Goal: Find specific page/section: Find specific page/section

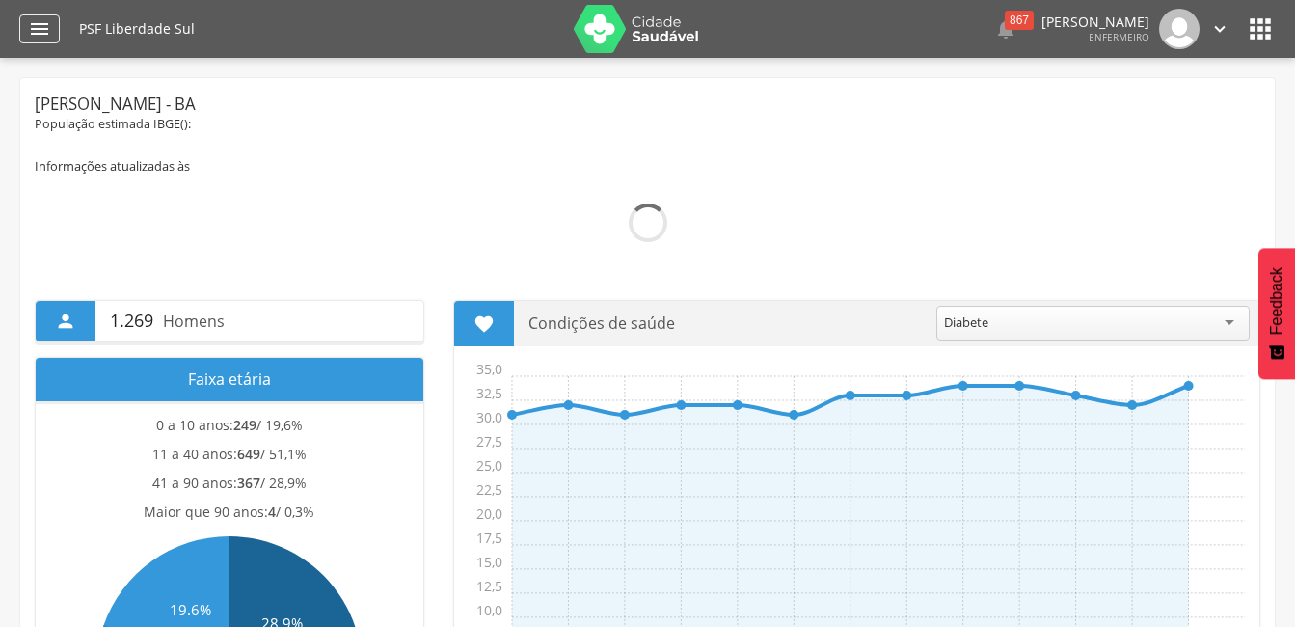
click at [34, 29] on icon "" at bounding box center [39, 28] width 23 height 23
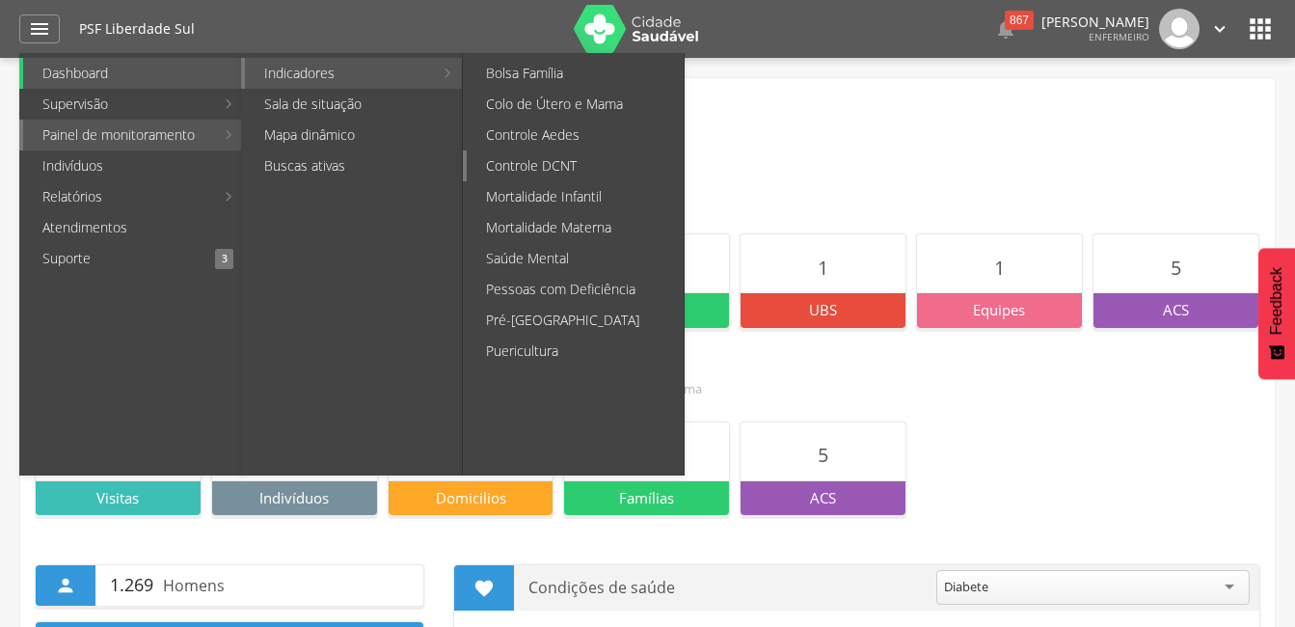
click at [553, 163] on link "Controle DCNT" at bounding box center [575, 165] width 217 height 31
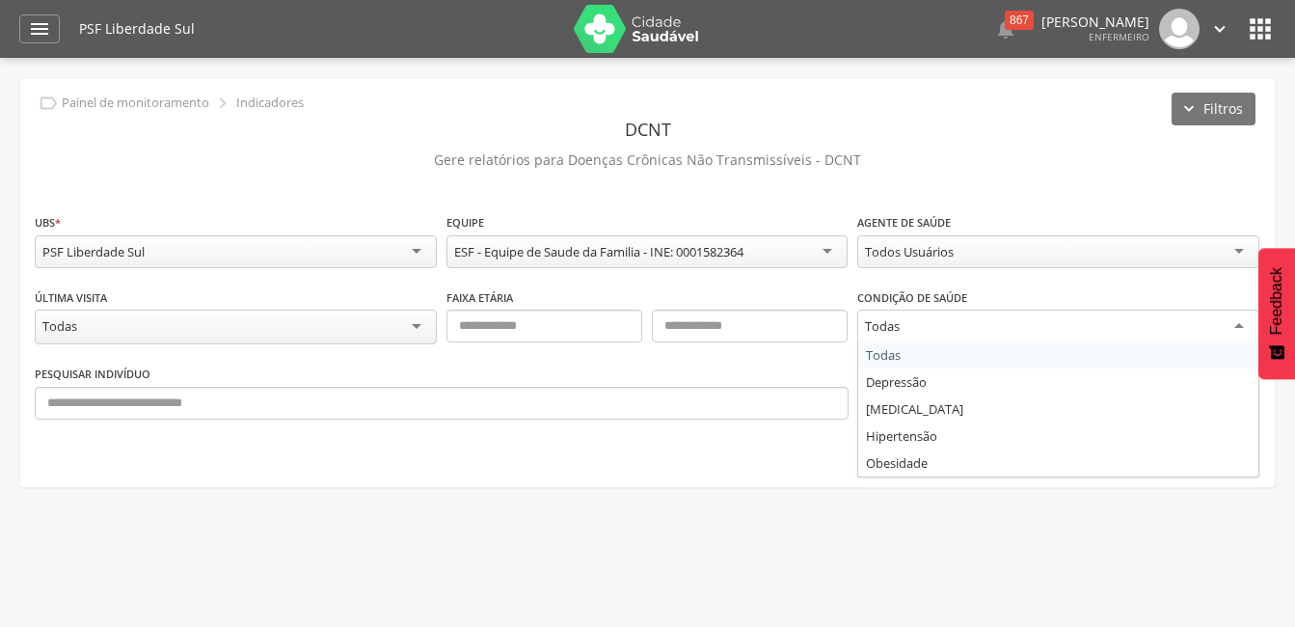
click at [1233, 327] on div "Todas" at bounding box center [1059, 327] width 402 height 35
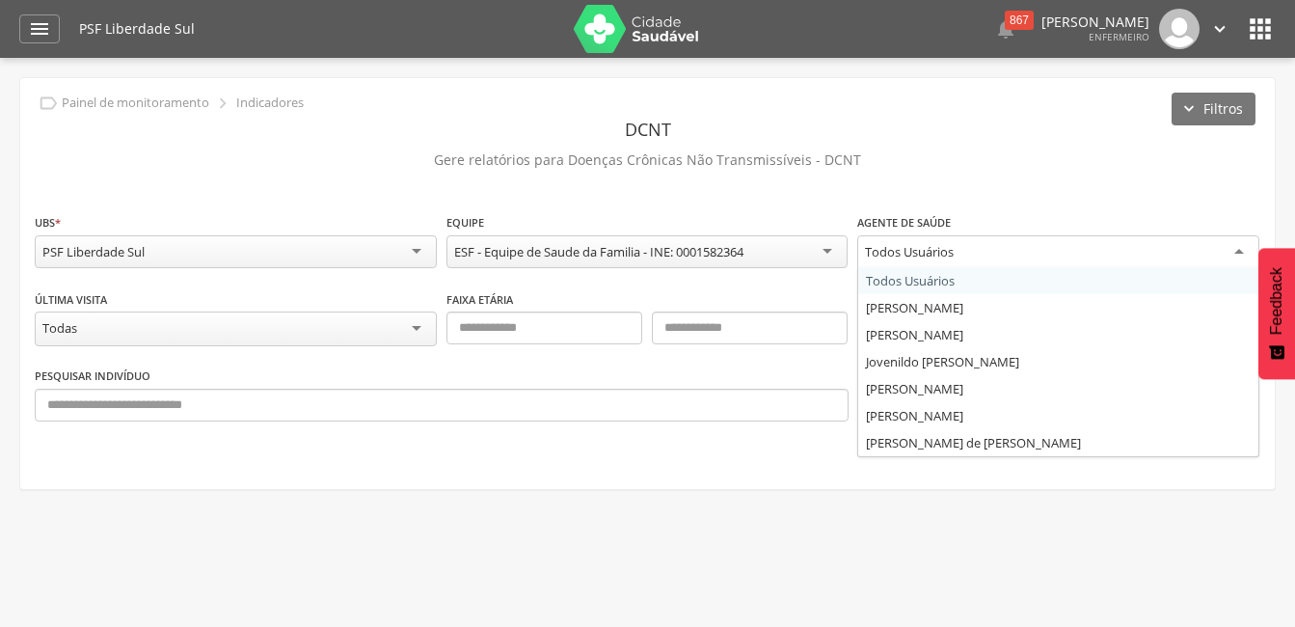
click at [1235, 250] on div "Todos Usuários" at bounding box center [1059, 252] width 402 height 35
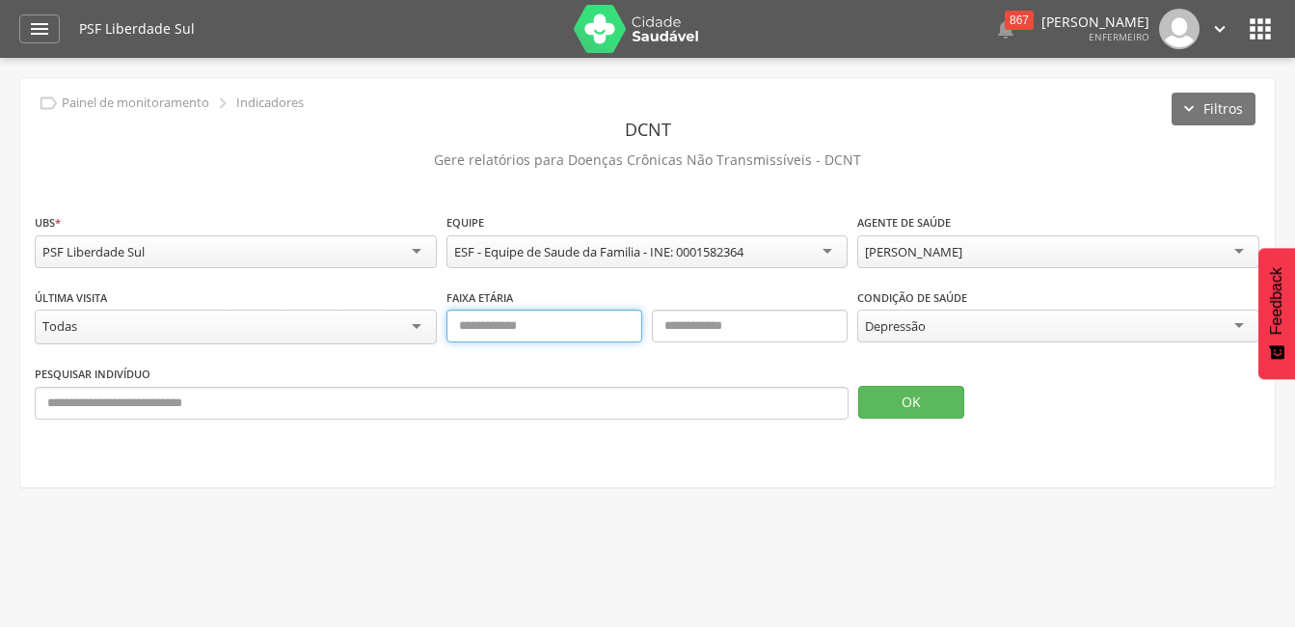
click at [517, 330] on input "text" at bounding box center [545, 326] width 196 height 33
type input "**"
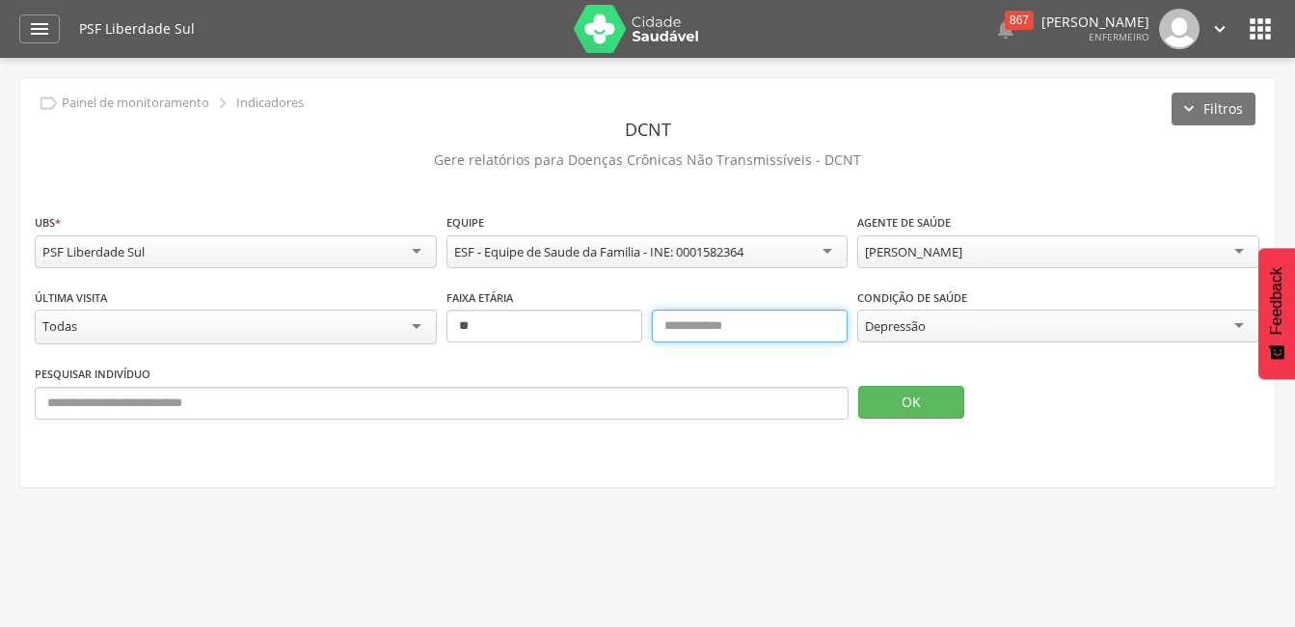
click at [674, 331] on input "text" at bounding box center [750, 326] width 196 height 33
type input "***"
click at [879, 397] on button "OK" at bounding box center [911, 402] width 106 height 33
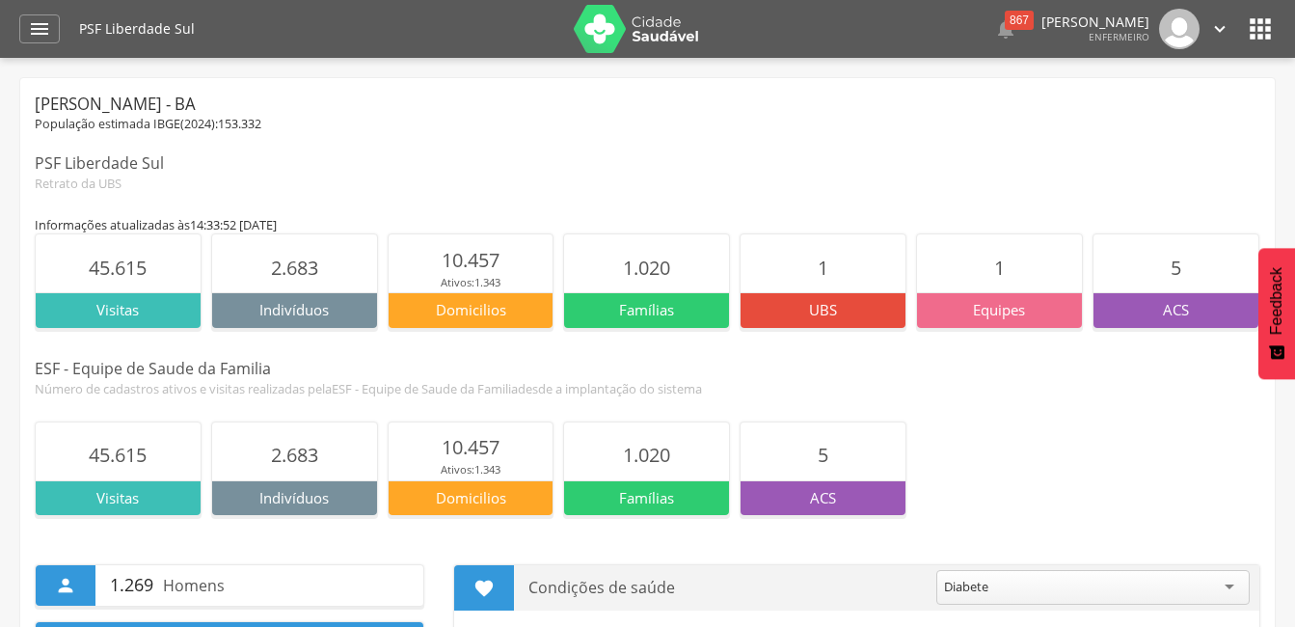
click at [1255, 35] on icon "" at bounding box center [1260, 29] width 31 height 31
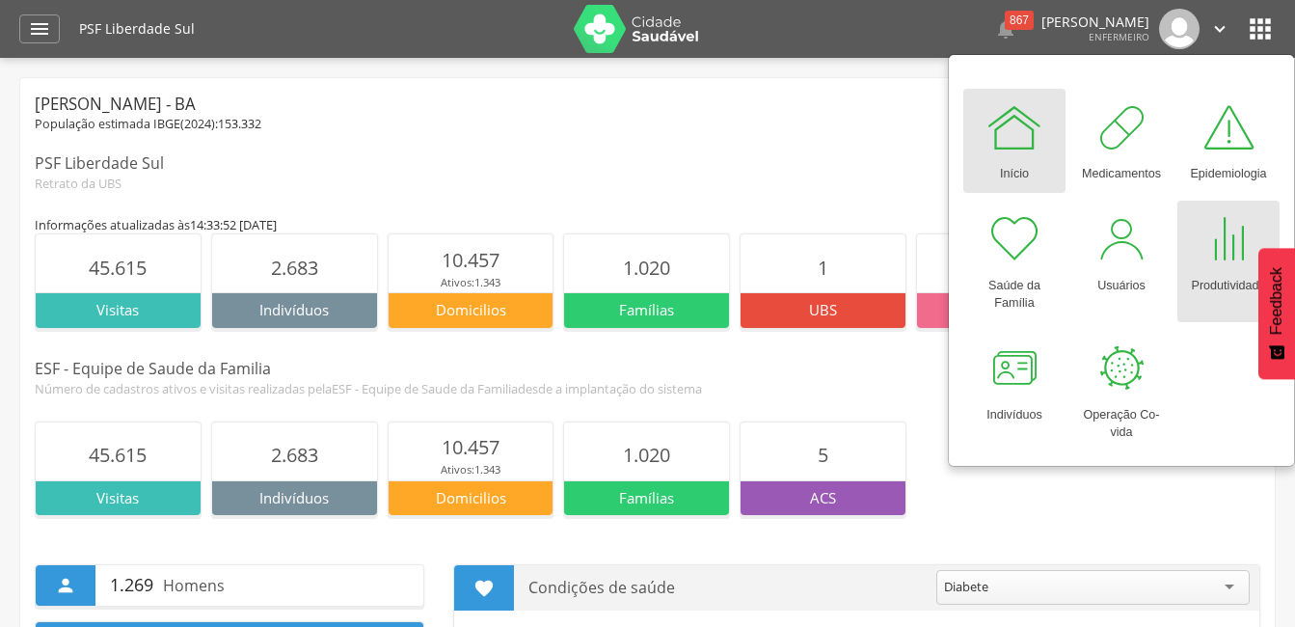
click at [1237, 240] on div at bounding box center [1229, 239] width 58 height 58
